Goal: Information Seeking & Learning: Find specific fact

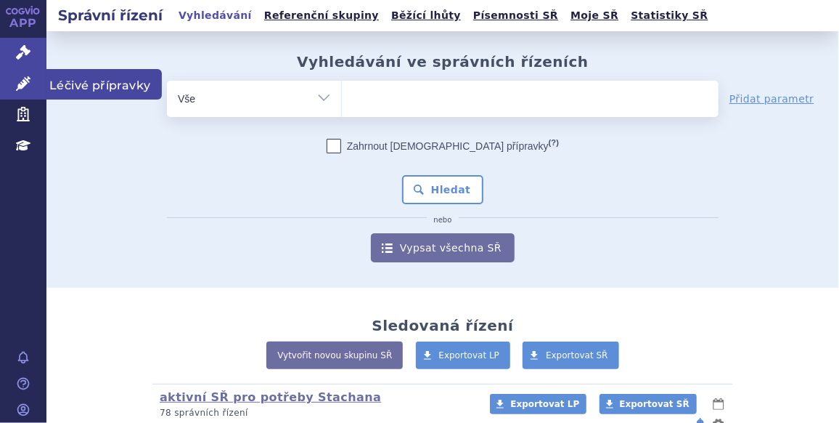
click at [33, 92] on link "Léčivé přípravky" at bounding box center [23, 84] width 46 height 30
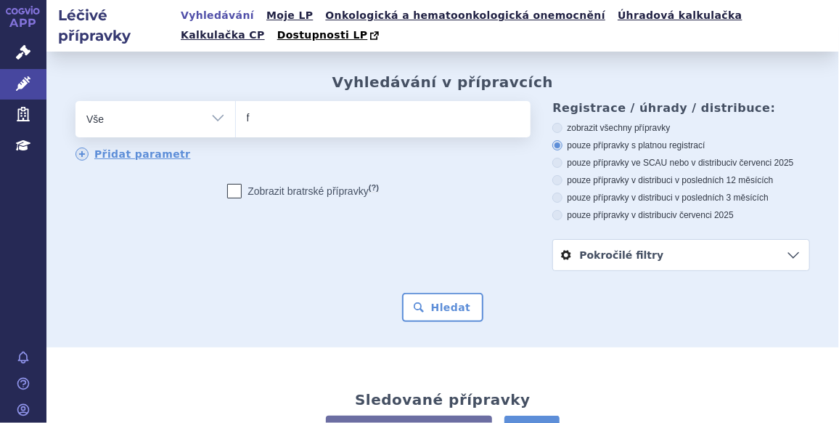
type input "fu"
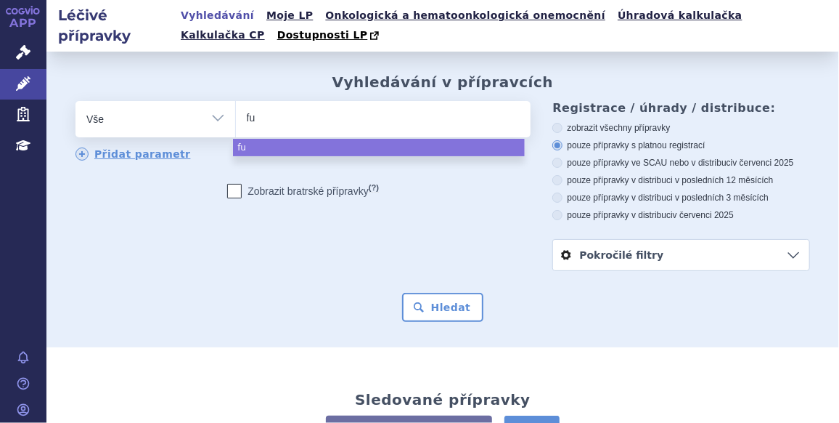
type input "ful"
type input "fulv"
type input "fulves"
type input "fulvestr"
type input "fulvestra"
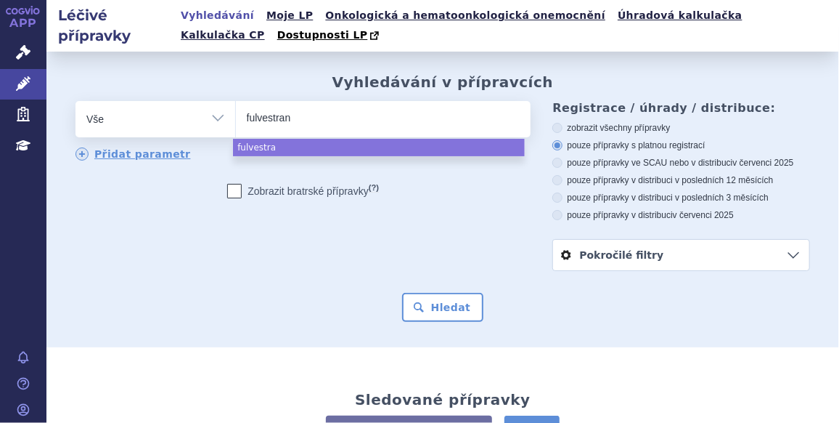
type input "fulvestrant"
select select "fulvestrant"
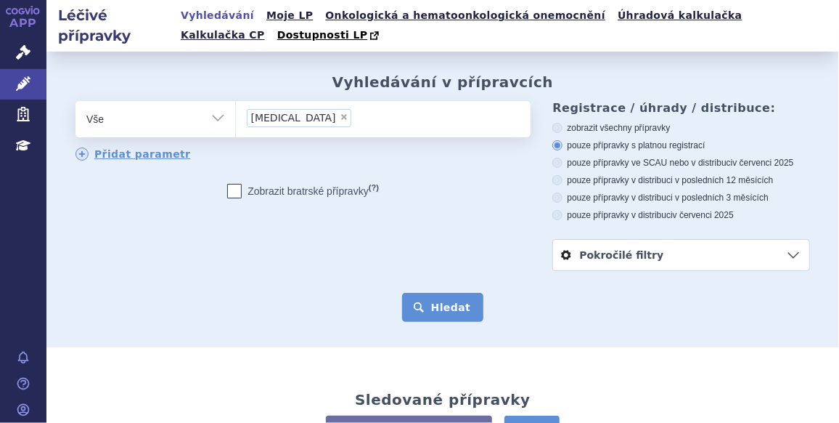
click at [424, 313] on button "Hledat" at bounding box center [443, 307] width 82 height 29
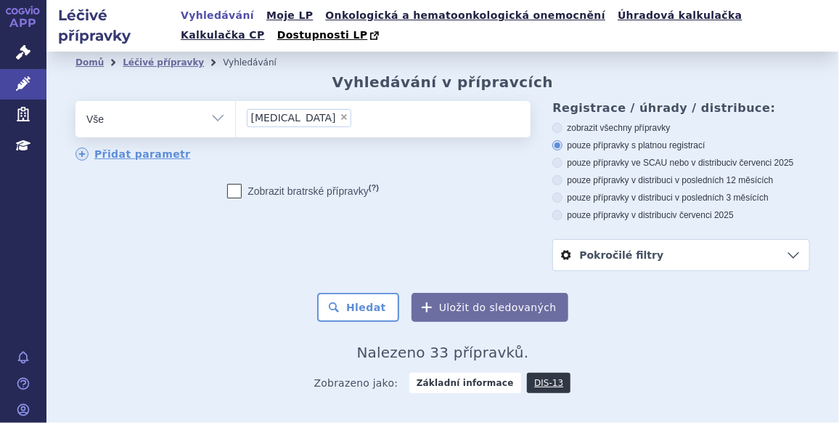
click at [185, 123] on select "Vše Přípravek/SUKL kód MAH VPOIS ATC/Aktivní látka Léková forma Síla" at bounding box center [156, 117] width 160 height 33
select select "filter-atc-group"
click at [76, 102] on select "Vše Přípravek/SUKL kód MAH VPOIS ATC/Aktivní látka Léková forma Síla" at bounding box center [156, 117] width 160 height 33
click at [289, 127] on ul at bounding box center [382, 116] width 292 height 30
click at [236, 127] on select at bounding box center [235, 118] width 1 height 36
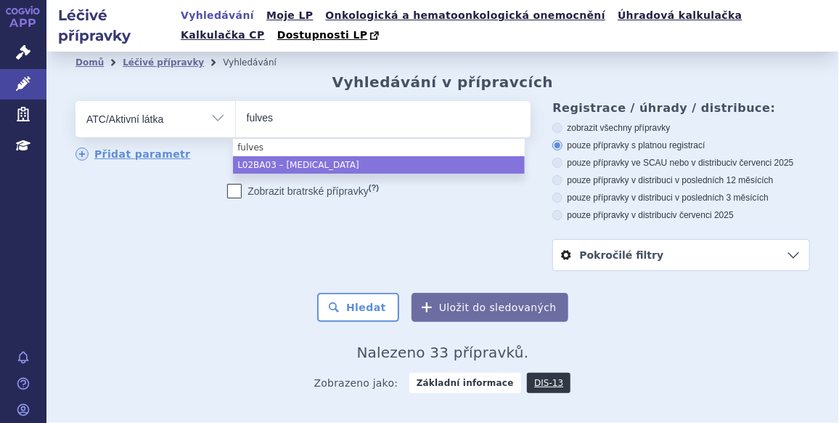
type input "fulves"
select select "L02BA03"
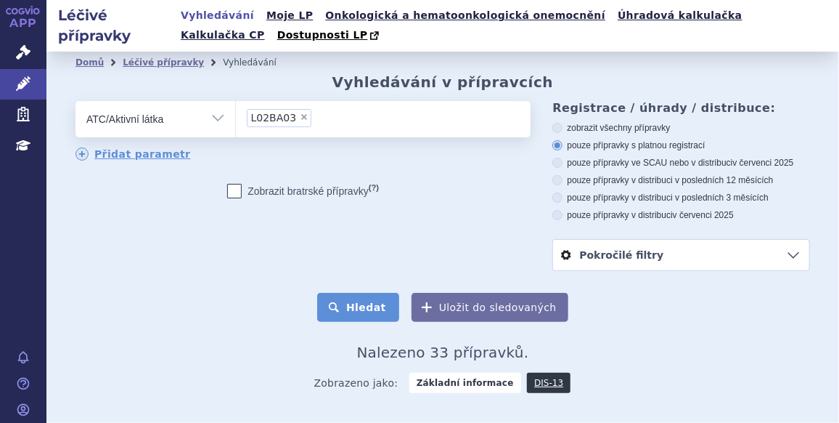
click at [367, 306] on button "Hledat" at bounding box center [358, 307] width 82 height 29
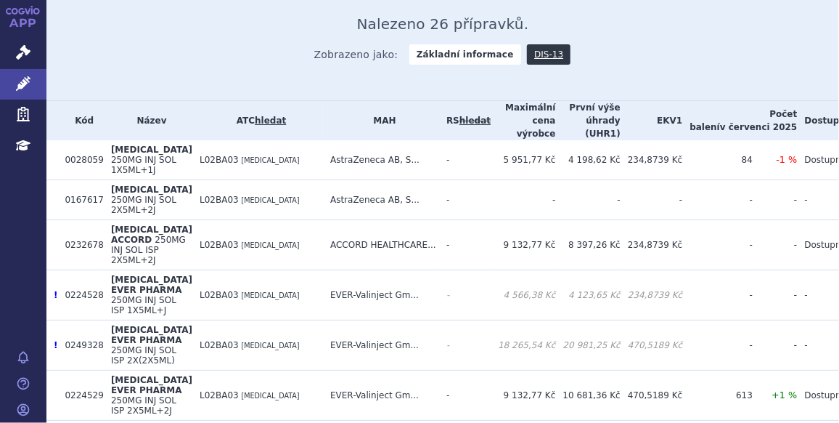
scroll to position [325, 0]
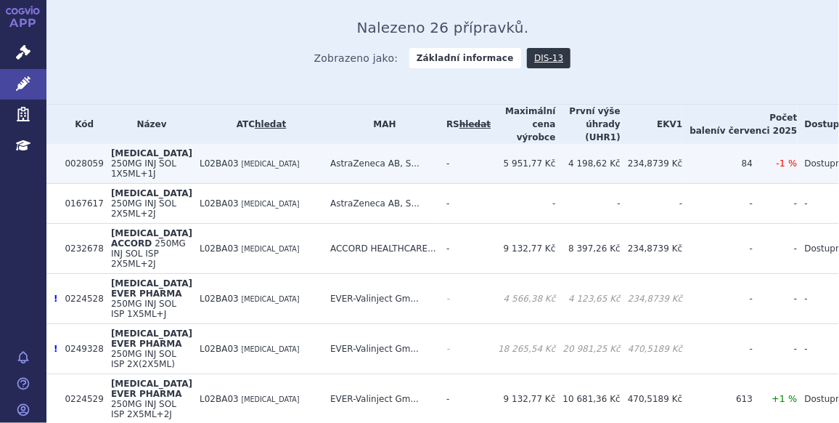
click at [595, 168] on td "4 198,62 Kč" at bounding box center [588, 164] width 65 height 40
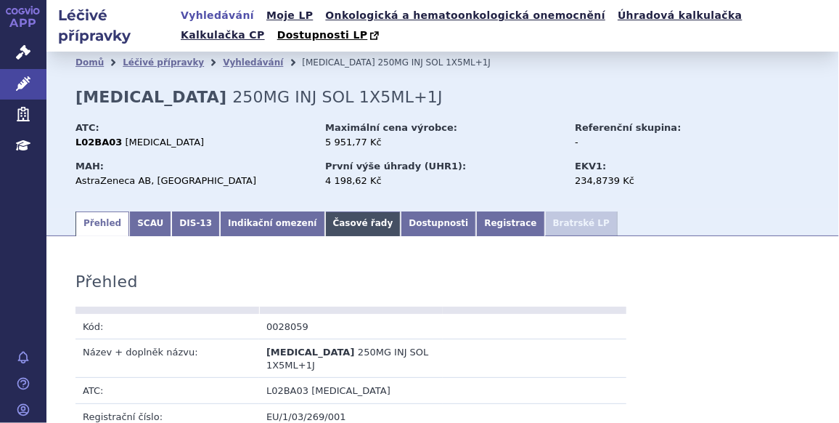
click at [340, 228] on link "Časové řady" at bounding box center [363, 223] width 76 height 25
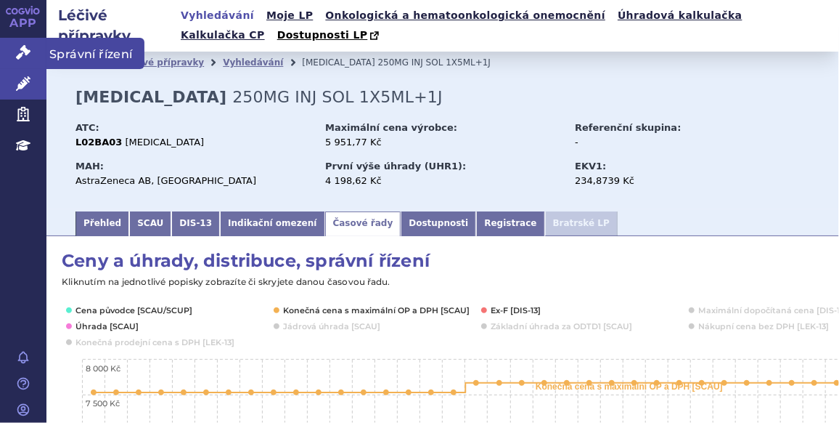
click at [28, 52] on icon at bounding box center [23, 52] width 15 height 15
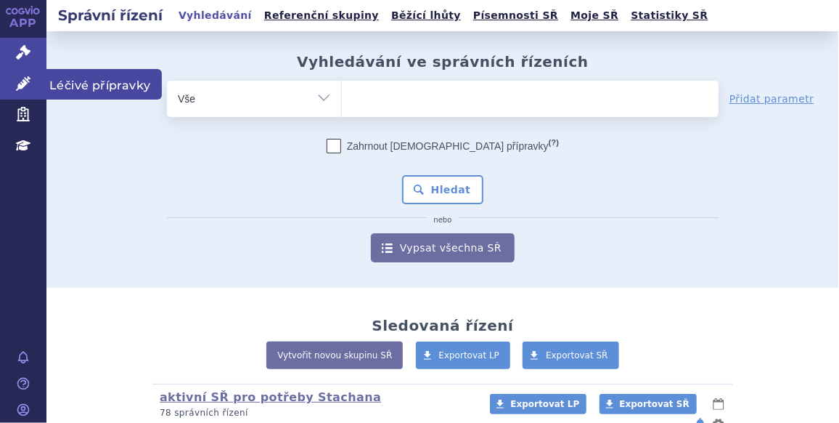
click at [24, 89] on icon at bounding box center [23, 83] width 15 height 15
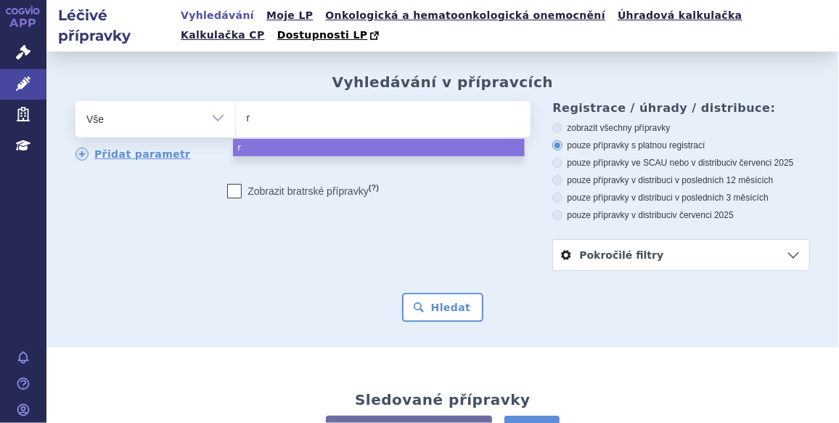
type input "ry"
type input "rys"
type input "ryst"
type input "rysti"
type input "rystig"
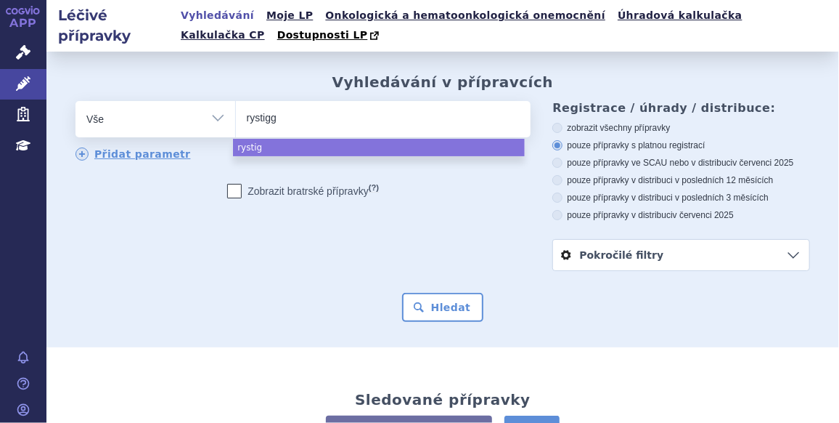
type input "rystiggo"
select select "rystiggo"
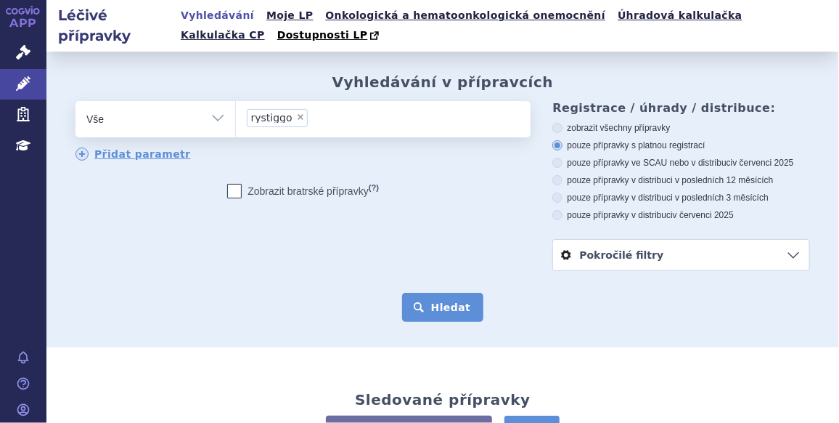
click at [437, 295] on button "Hledat" at bounding box center [443, 307] width 82 height 29
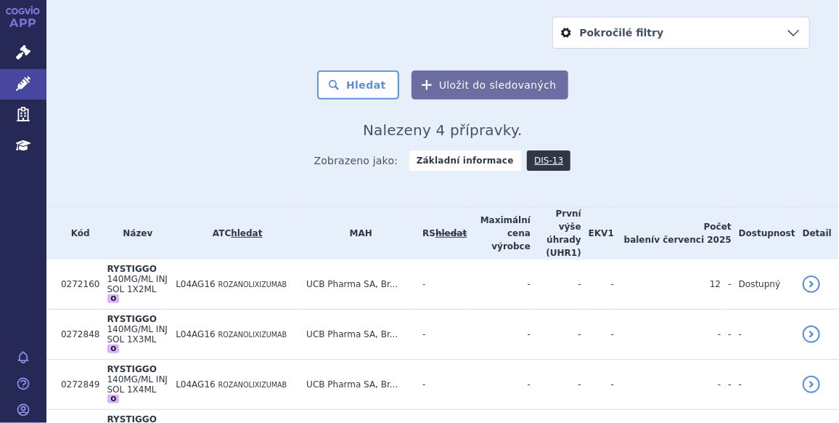
scroll to position [21, 0]
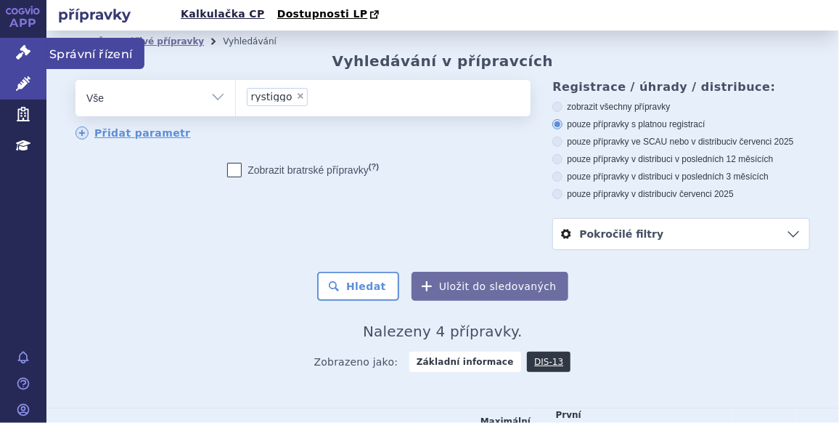
click at [4, 48] on link "Správní řízení" at bounding box center [23, 53] width 46 height 30
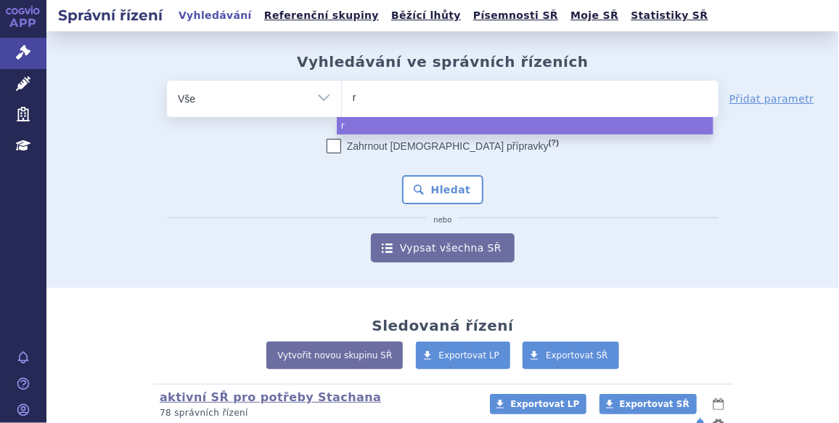
type input "ry"
type input "rys"
type input "ryst"
type input "rysti"
type input "rystig"
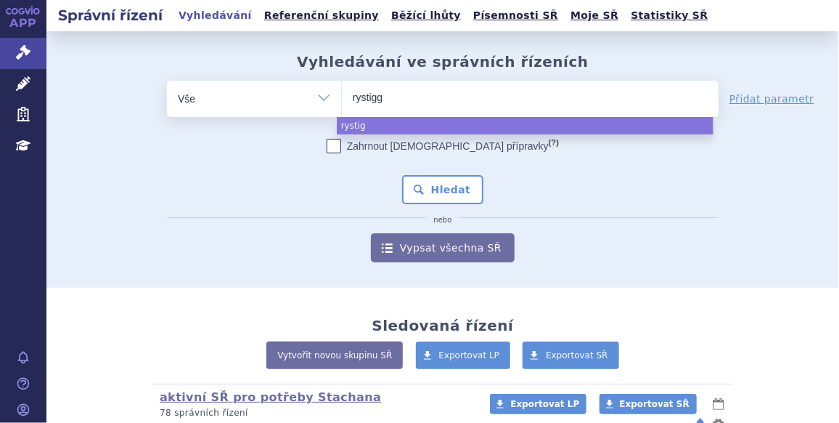
type input "rystiggo"
select select "rystiggo"
click at [444, 200] on button "Hledat" at bounding box center [443, 189] width 82 height 29
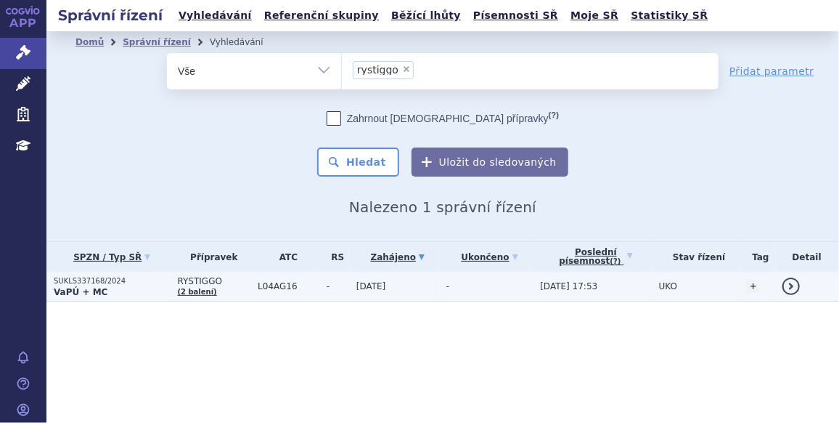
click at [463, 292] on td "-" at bounding box center [486, 287] width 94 height 30
